Goal: Task Accomplishment & Management: Use online tool/utility

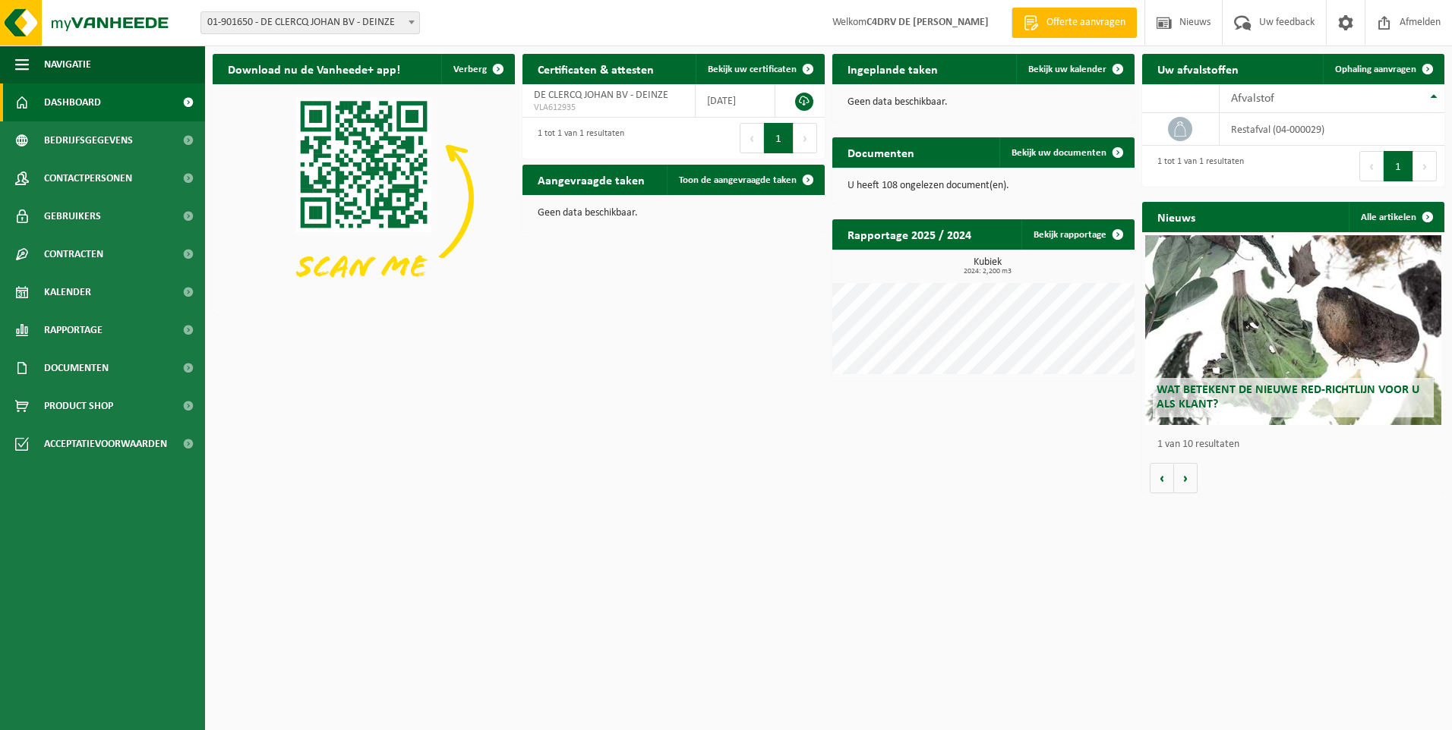
click at [600, 188] on h2 "Aangevraagde taken" at bounding box center [590, 180] width 137 height 30
click at [1383, 65] on span "Ophaling aanvragen" at bounding box center [1375, 70] width 81 height 10
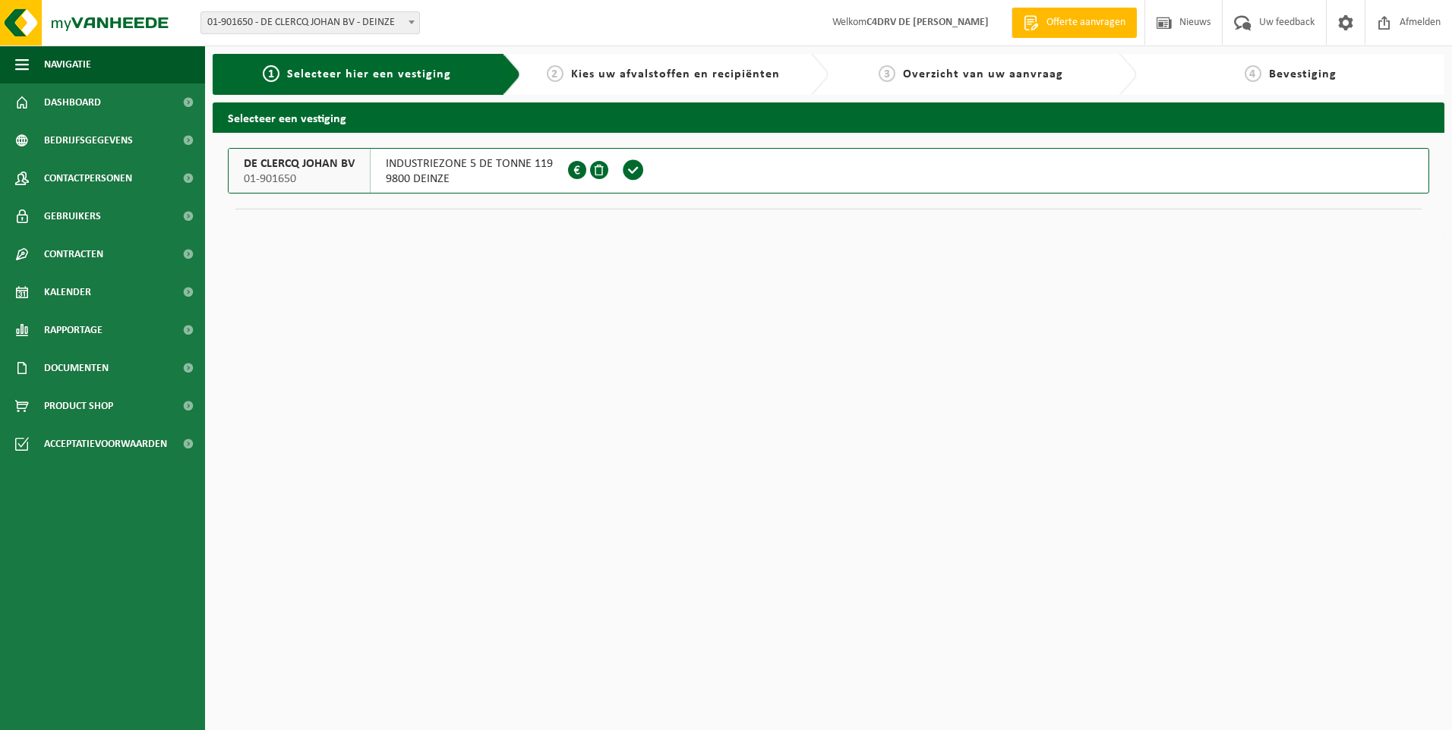
click at [339, 172] on span "01-901650" at bounding box center [299, 179] width 111 height 15
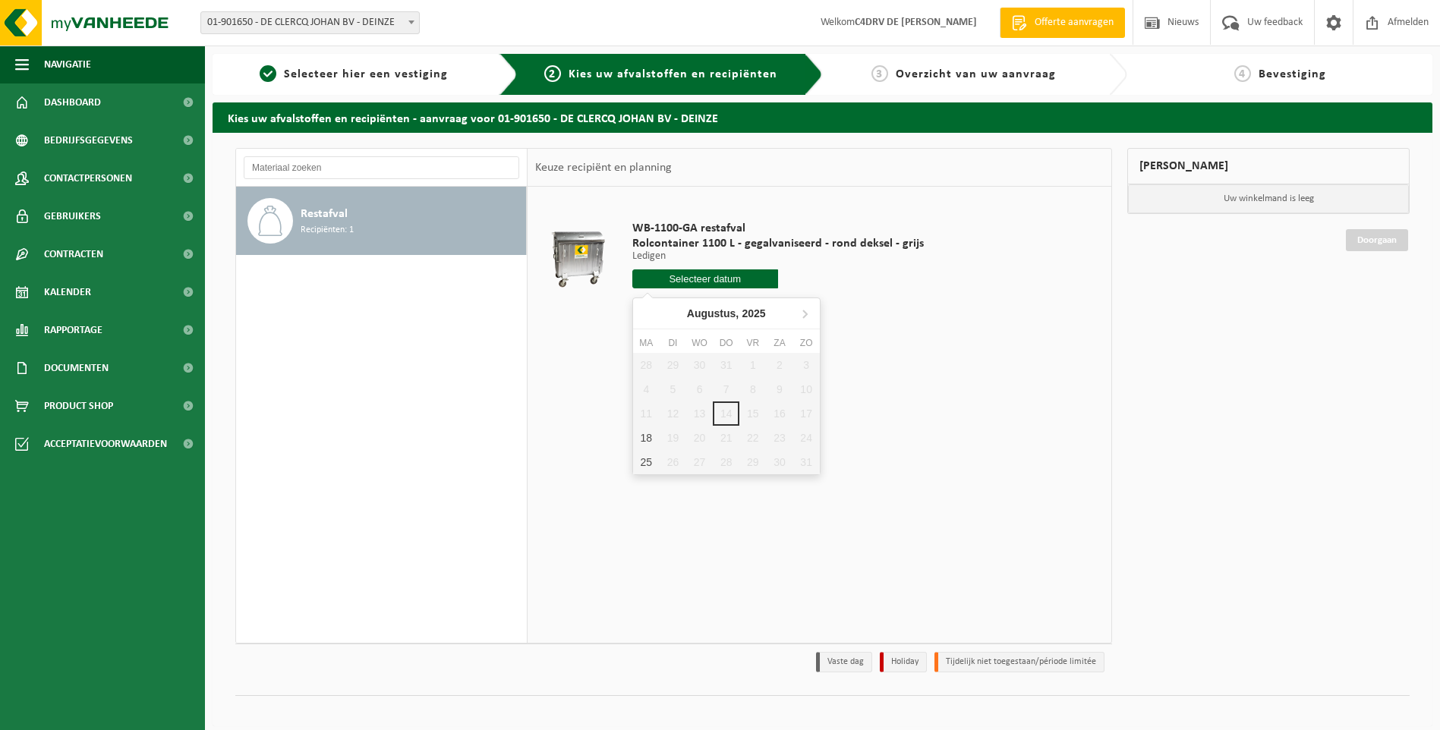
click at [682, 281] on input "text" at bounding box center [705, 279] width 146 height 19
click at [646, 441] on div "18" at bounding box center [646, 438] width 27 height 24
type input "Van 2025-08-18"
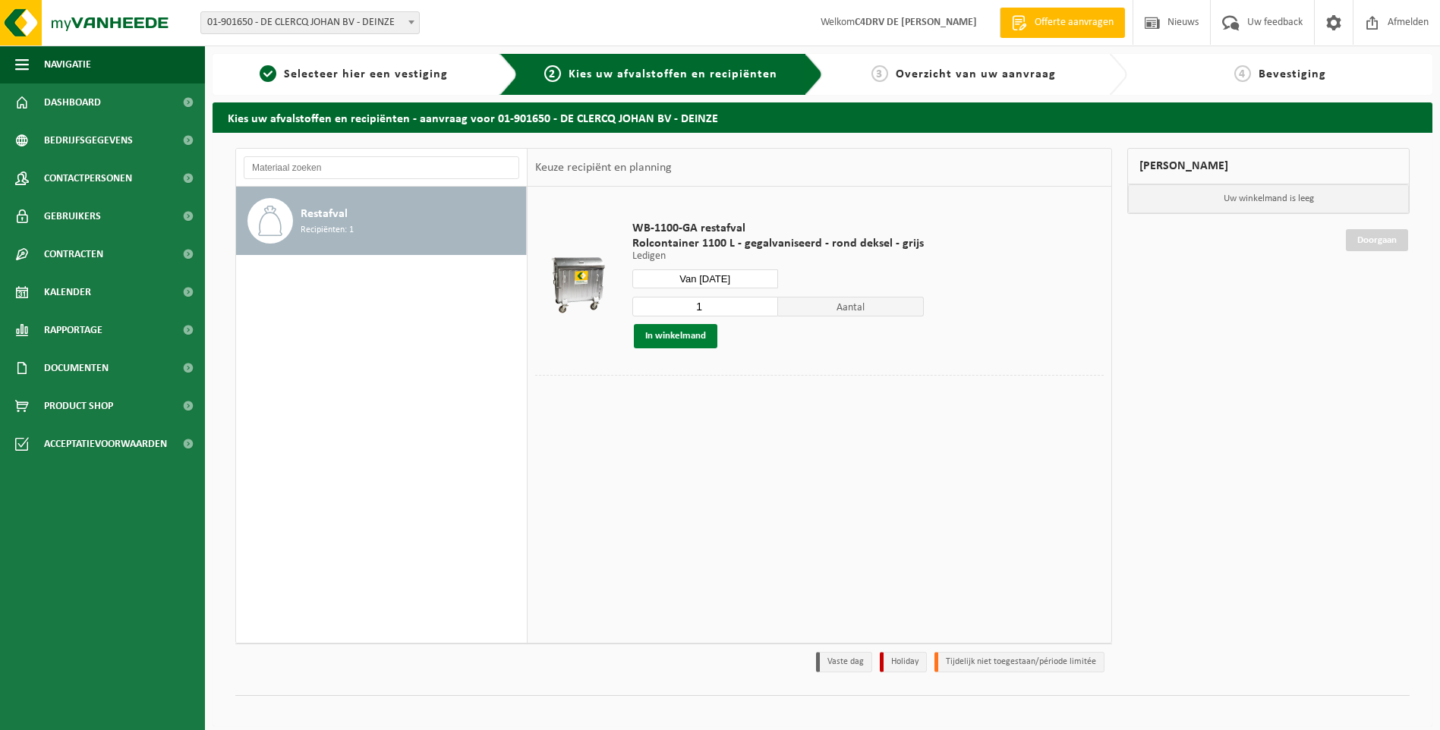
click at [682, 337] on button "In winkelmand" at bounding box center [676, 336] width 84 height 24
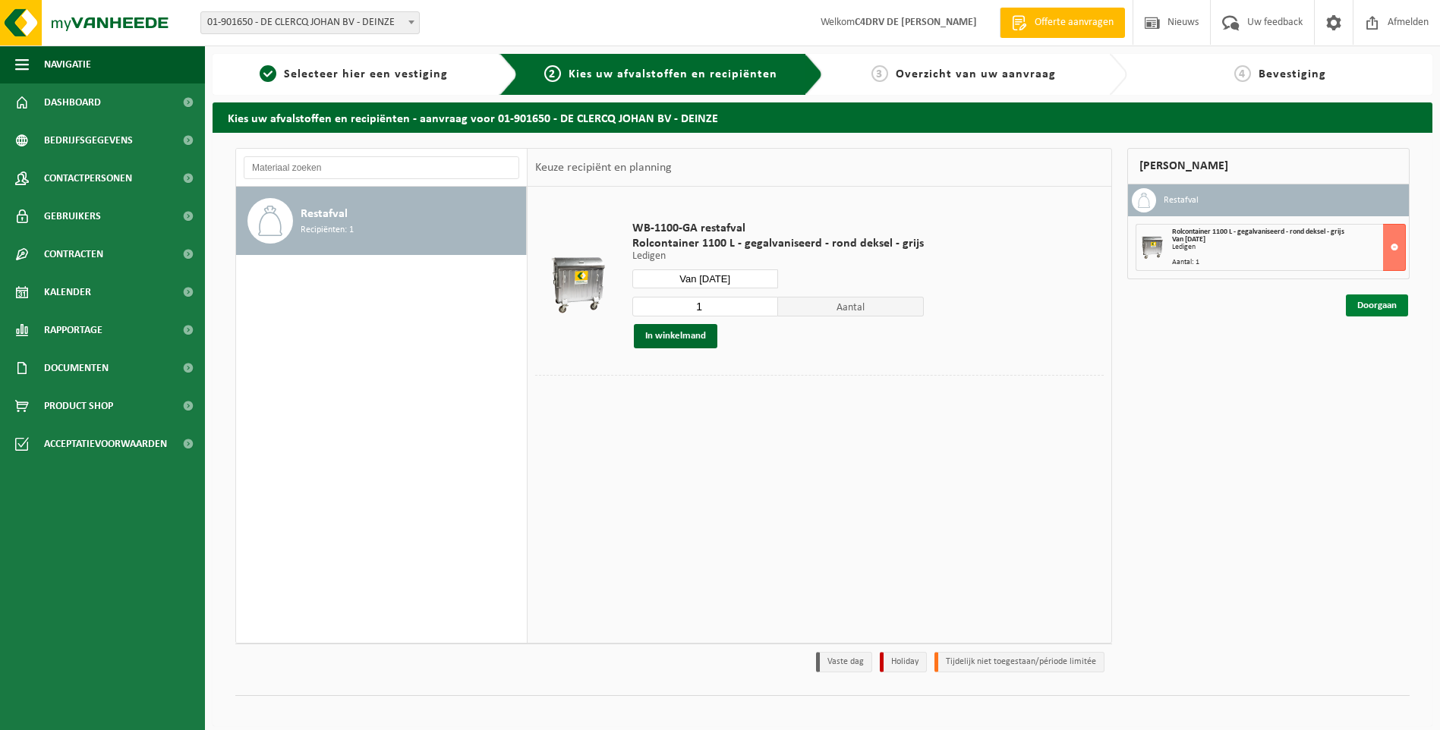
click at [1366, 301] on link "Doorgaan" at bounding box center [1377, 306] width 62 height 22
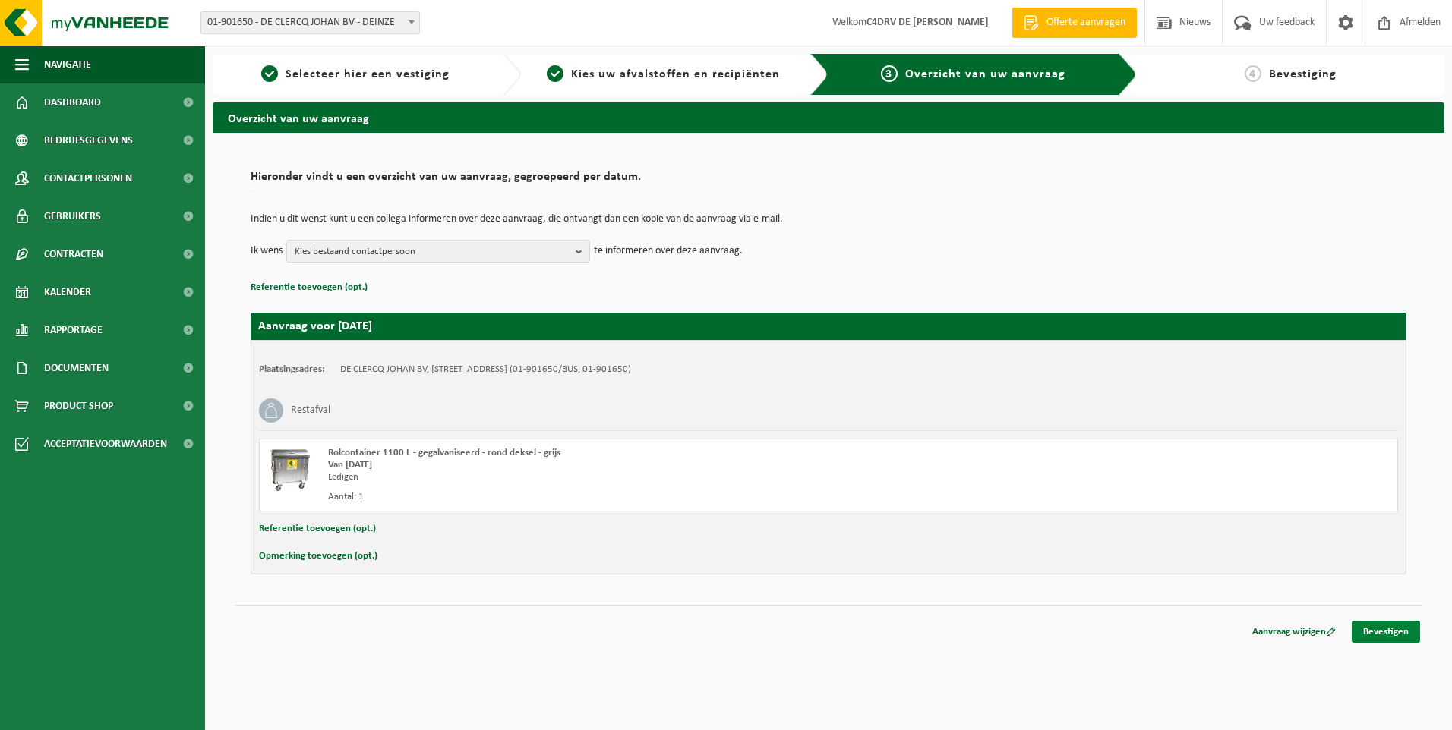
click at [1385, 632] on link "Bevestigen" at bounding box center [1385, 632] width 68 height 22
click at [1383, 632] on link "Bevestigen" at bounding box center [1385, 632] width 68 height 22
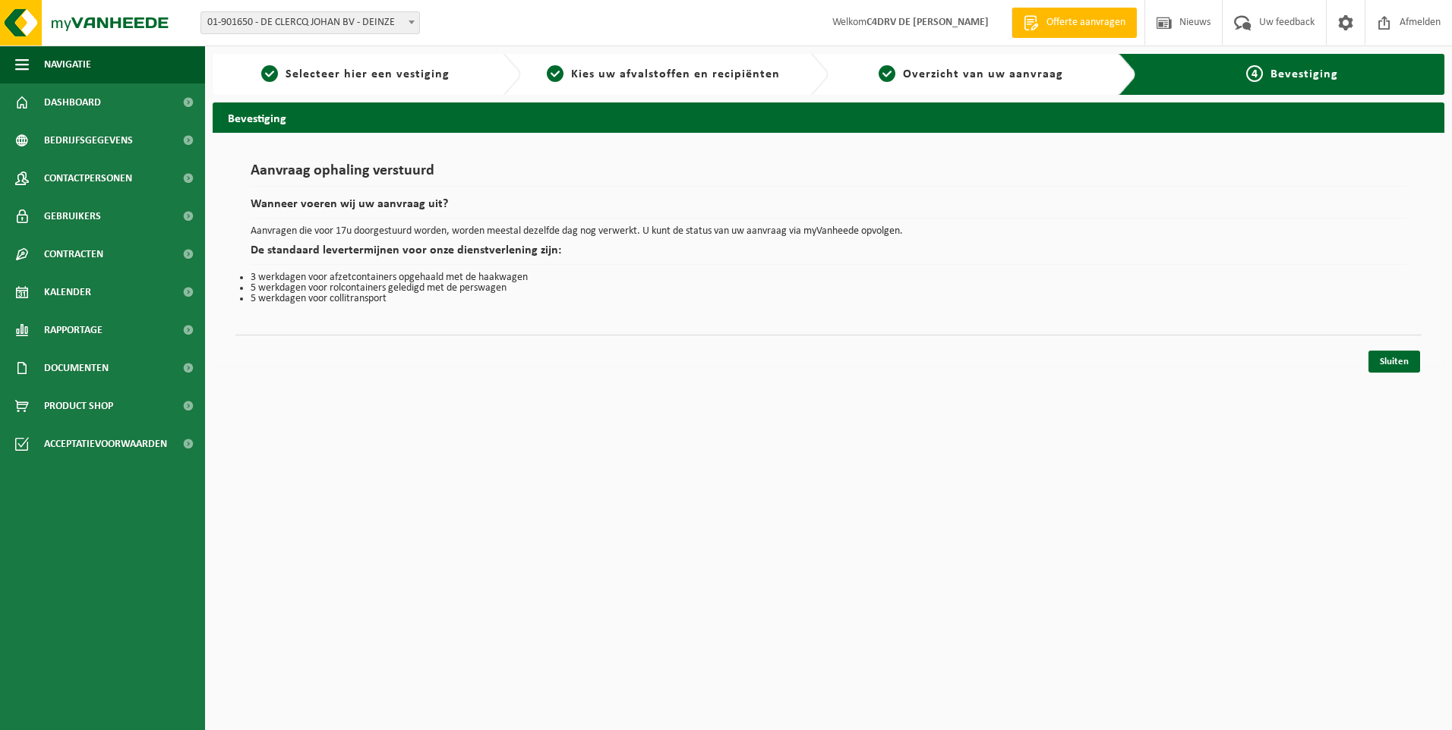
click at [1280, 77] on span "Bevestiging" at bounding box center [1304, 74] width 68 height 12
click at [1221, 80] on div "4 Bevestiging" at bounding box center [1292, 74] width 289 height 18
